Goal: Information Seeking & Learning: Compare options

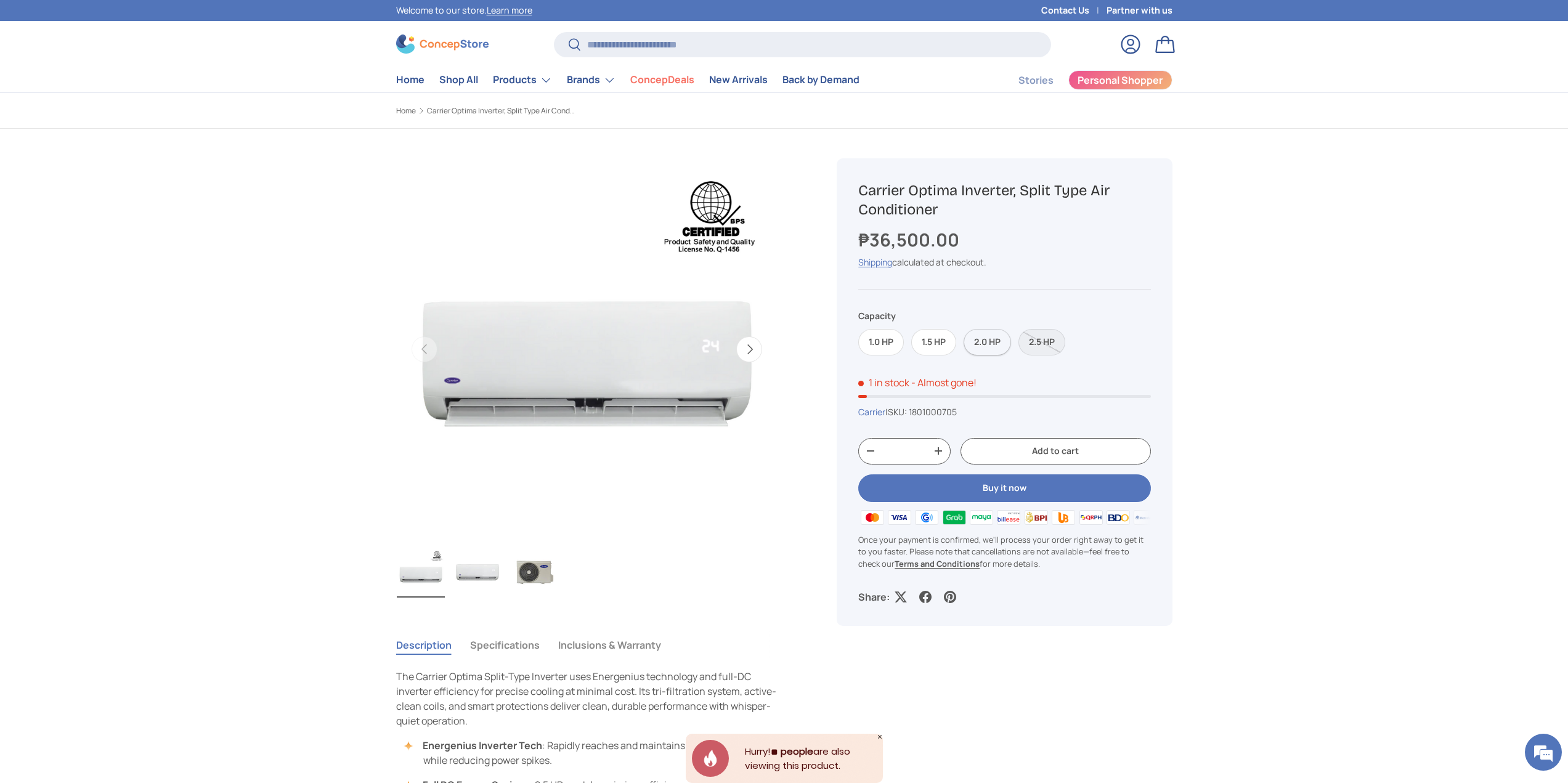
click at [990, 345] on label "2.0 HP" at bounding box center [987, 342] width 47 height 27
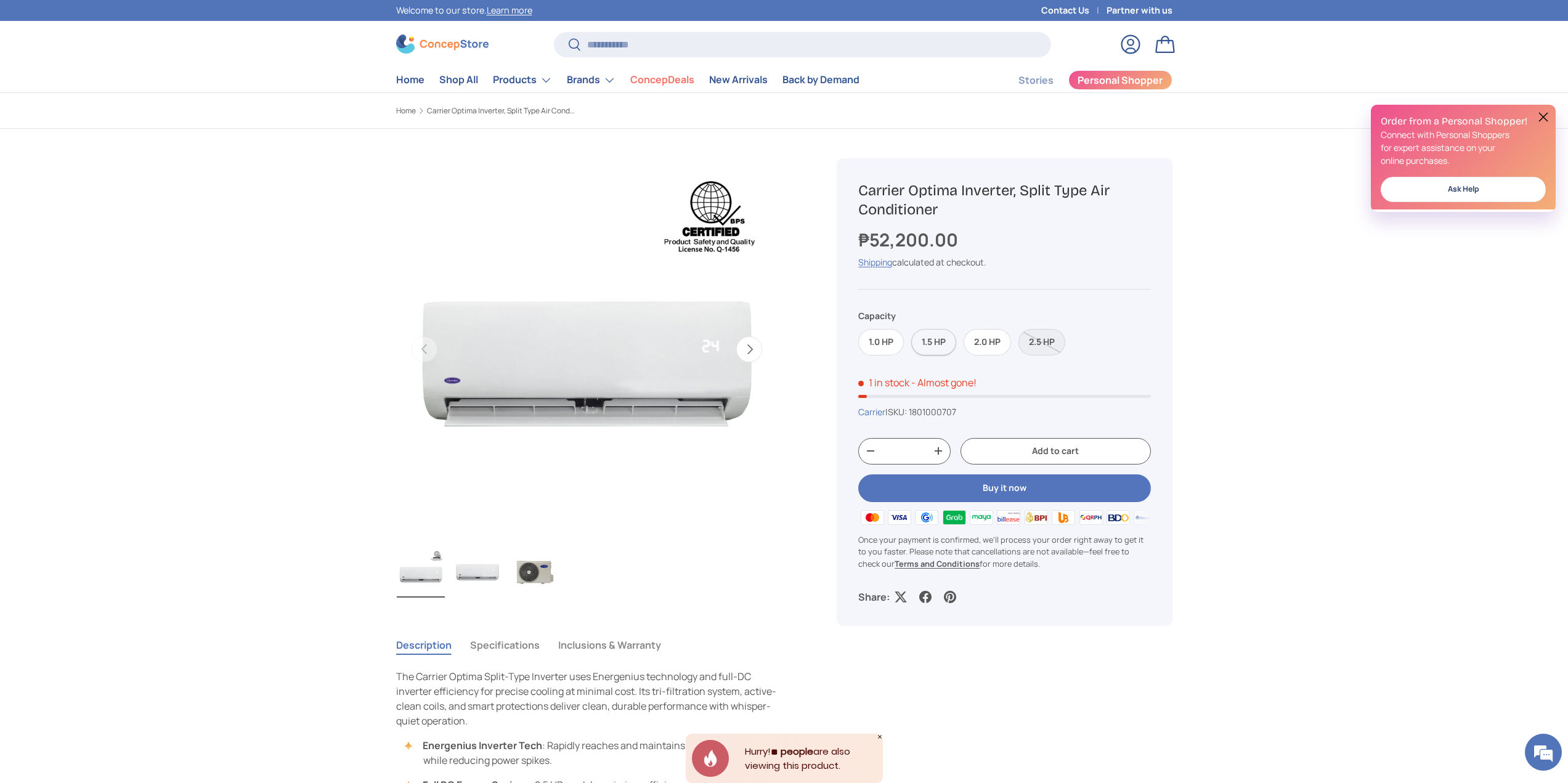
click at [936, 343] on label "1.5 HP" at bounding box center [934, 342] width 45 height 27
click at [880, 346] on label "1.0 HP" at bounding box center [881, 342] width 46 height 27
click at [924, 343] on label "1.5 HP" at bounding box center [934, 342] width 45 height 27
click at [981, 332] on label "2.0 HP" at bounding box center [987, 342] width 47 height 27
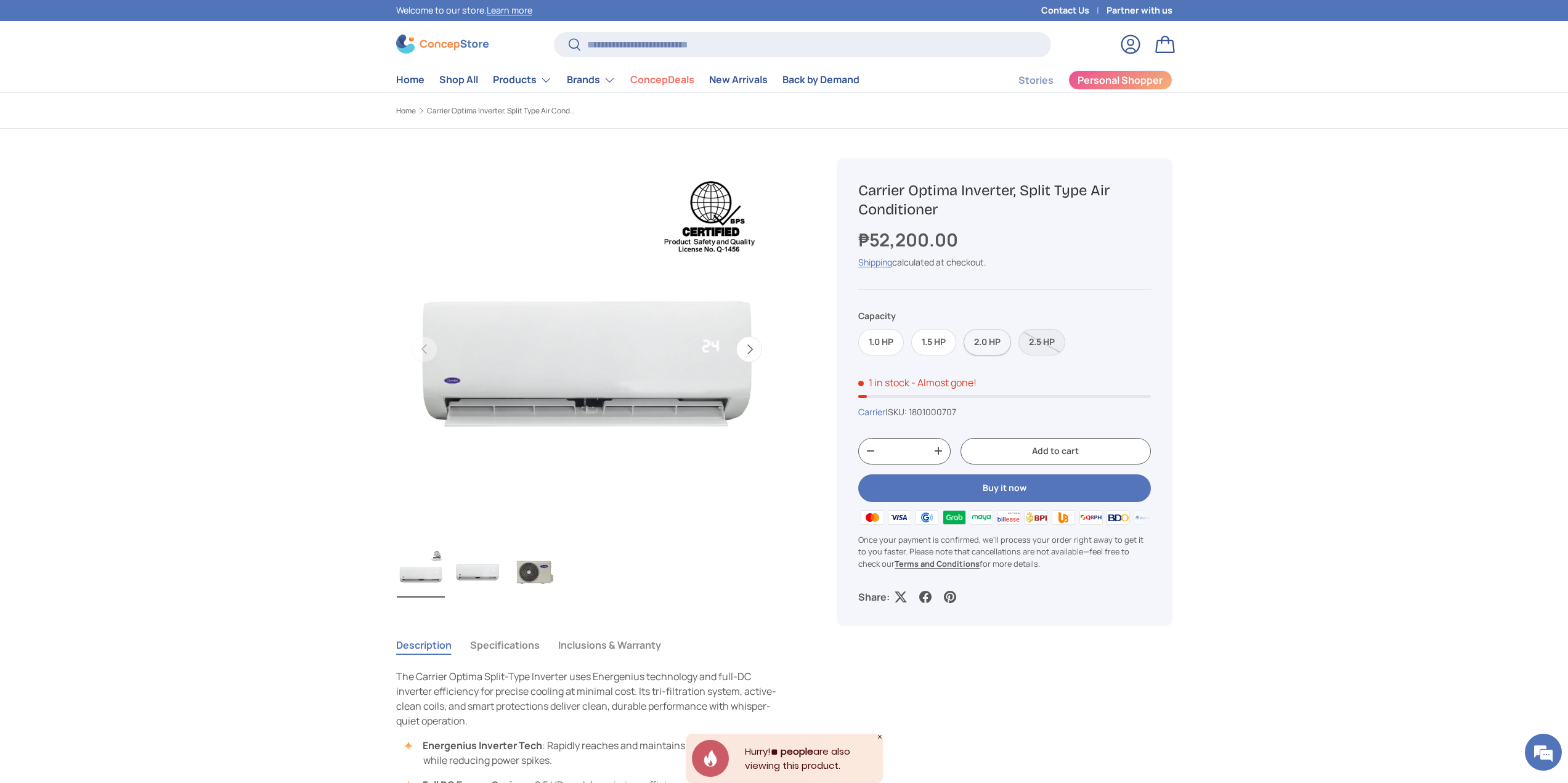
click at [989, 340] on label "2.0 HP" at bounding box center [987, 342] width 47 height 27
click at [926, 337] on label "1.5 HP" at bounding box center [934, 342] width 45 height 27
click at [974, 339] on label "2.0 HP" at bounding box center [987, 342] width 47 height 27
click at [934, 337] on label "1.5 HP" at bounding box center [934, 342] width 45 height 27
click at [984, 337] on label "2.0 HP" at bounding box center [987, 342] width 47 height 27
